Goal: Transaction & Acquisition: Purchase product/service

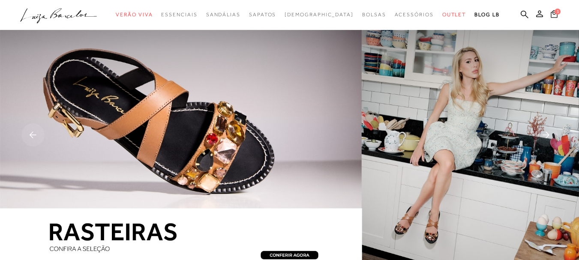
click at [550, 15] on icon at bounding box center [553, 14] width 7 height 8
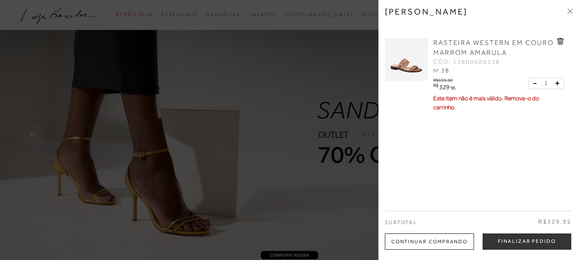
click at [560, 41] on icon at bounding box center [560, 41] width 7 height 6
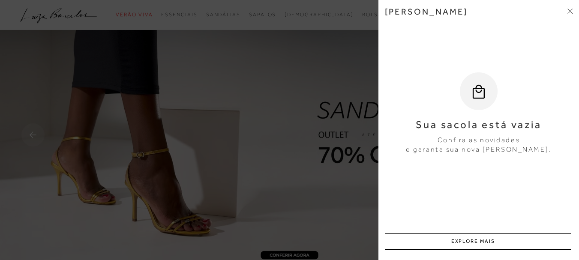
click at [570, 12] on icon at bounding box center [568, 12] width 3 height 3
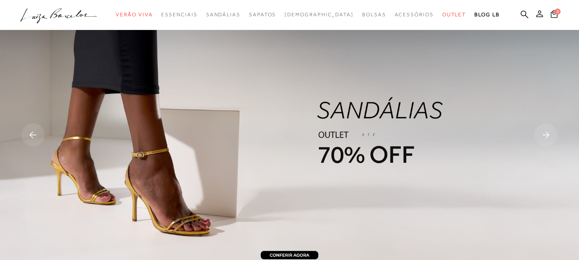
click at [536, 15] on icon at bounding box center [539, 13] width 7 height 7
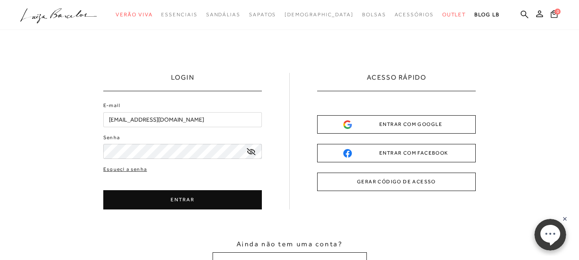
click at [251, 152] on icon at bounding box center [251, 151] width 9 height 7
click at [223, 201] on button "ENTRAR" at bounding box center [182, 199] width 158 height 19
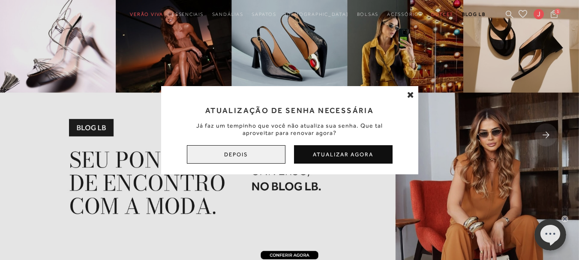
click at [240, 156] on button "Depois" at bounding box center [236, 154] width 98 height 18
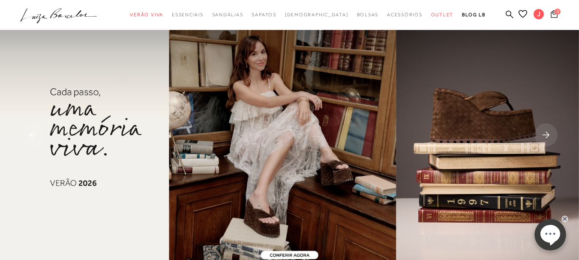
click at [554, 14] on span "1" at bounding box center [557, 12] width 6 height 6
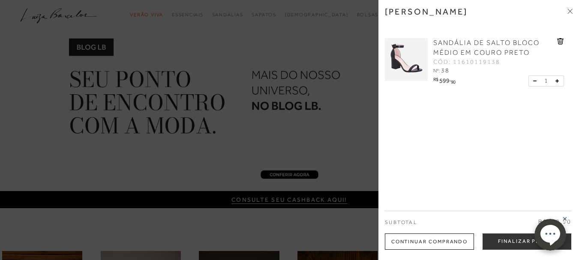
scroll to position [86, 0]
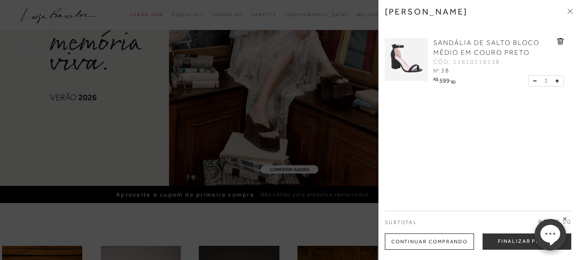
click at [412, 65] on img at bounding box center [406, 59] width 43 height 43
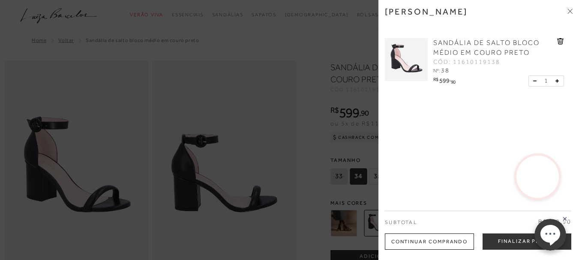
click at [414, 241] on div "Continuar Comprando" at bounding box center [429, 241] width 89 height 16
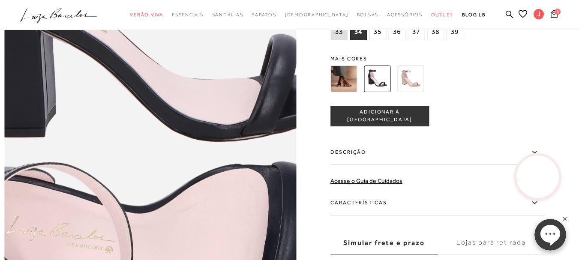
scroll to position [642, 0]
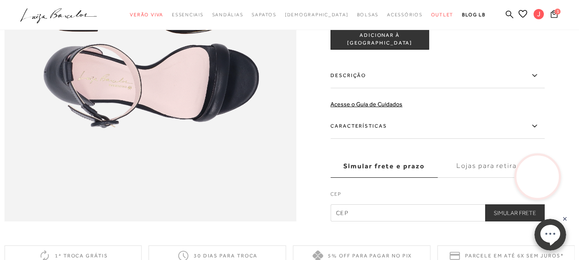
click at [537, 81] on icon at bounding box center [534, 75] width 10 height 11
click at [0, 0] on input "Descrição" at bounding box center [0, 0] width 0 height 0
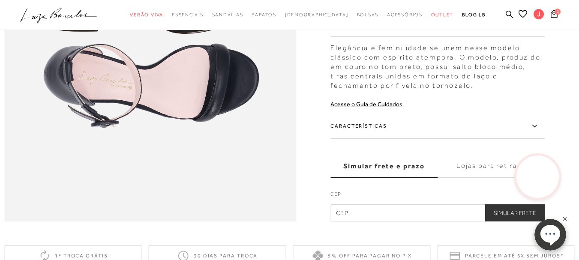
click at [539, 131] on icon at bounding box center [534, 126] width 10 height 11
click at [0, 0] on input "Características" at bounding box center [0, 0] width 0 height 0
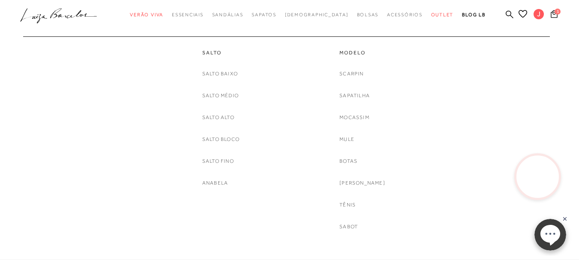
scroll to position [0, 0]
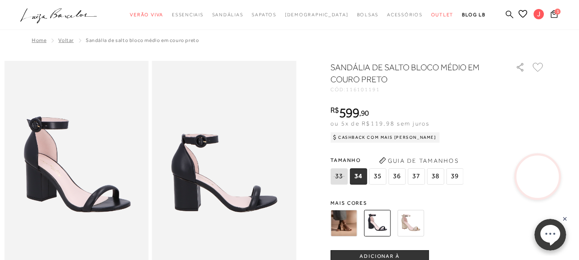
click at [505, 12] on icon at bounding box center [509, 14] width 8 height 8
click at [505, 15] on icon at bounding box center [509, 14] width 8 height 8
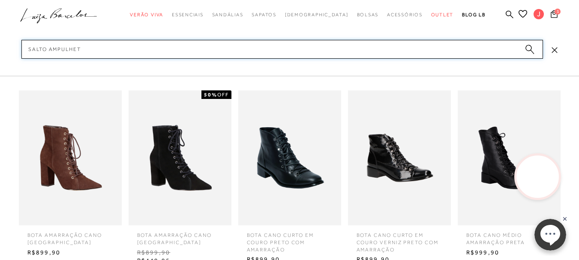
type input "SALTO AMPULHETA"
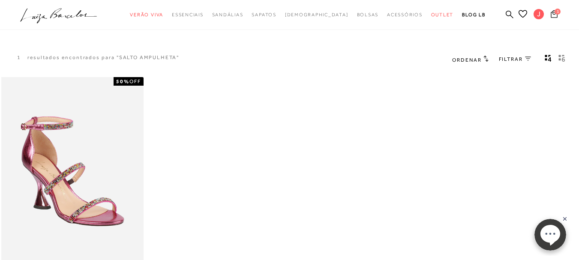
click at [550, 15] on icon at bounding box center [553, 14] width 7 height 8
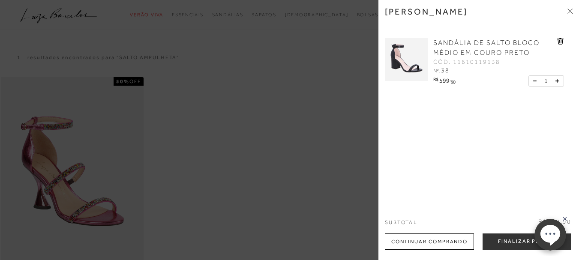
click at [570, 12] on icon at bounding box center [568, 12] width 3 height 3
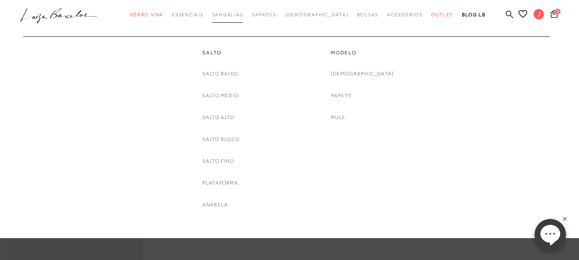
click at [243, 12] on span "Sandálias" at bounding box center [227, 14] width 31 height 5
